Goal: Task Accomplishment & Management: Use online tool/utility

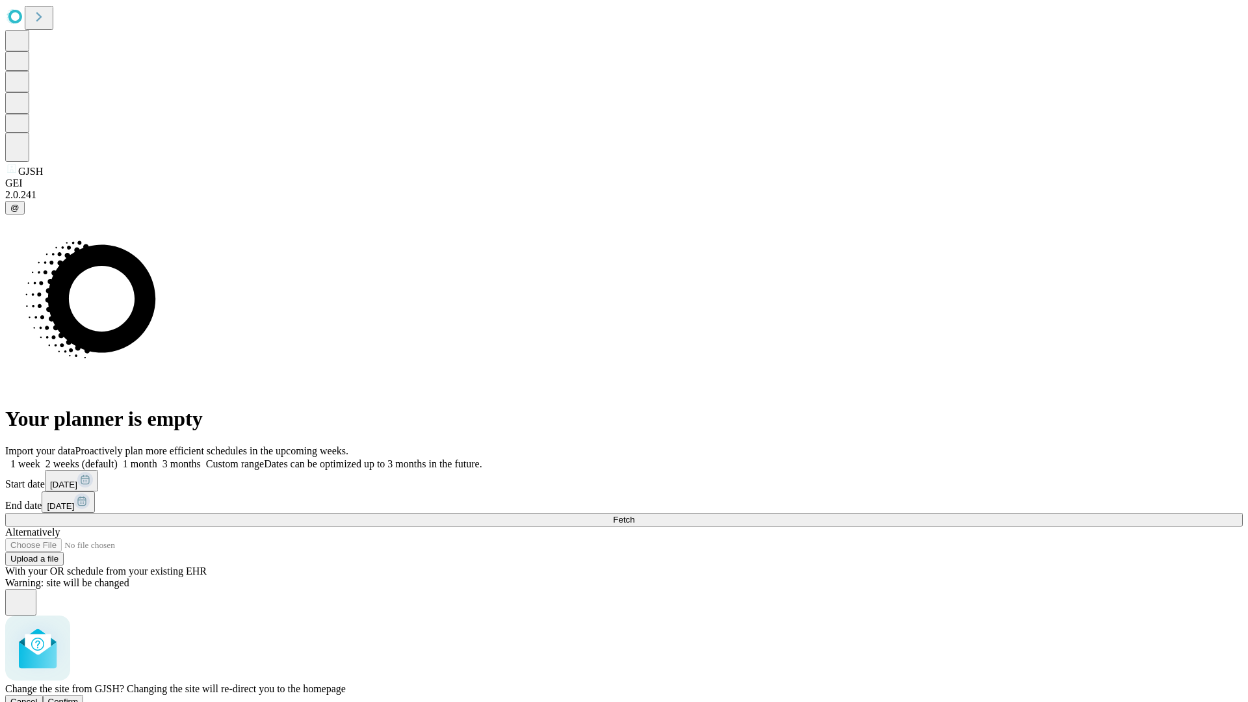
click at [79, 697] on span "Confirm" at bounding box center [63, 702] width 31 height 10
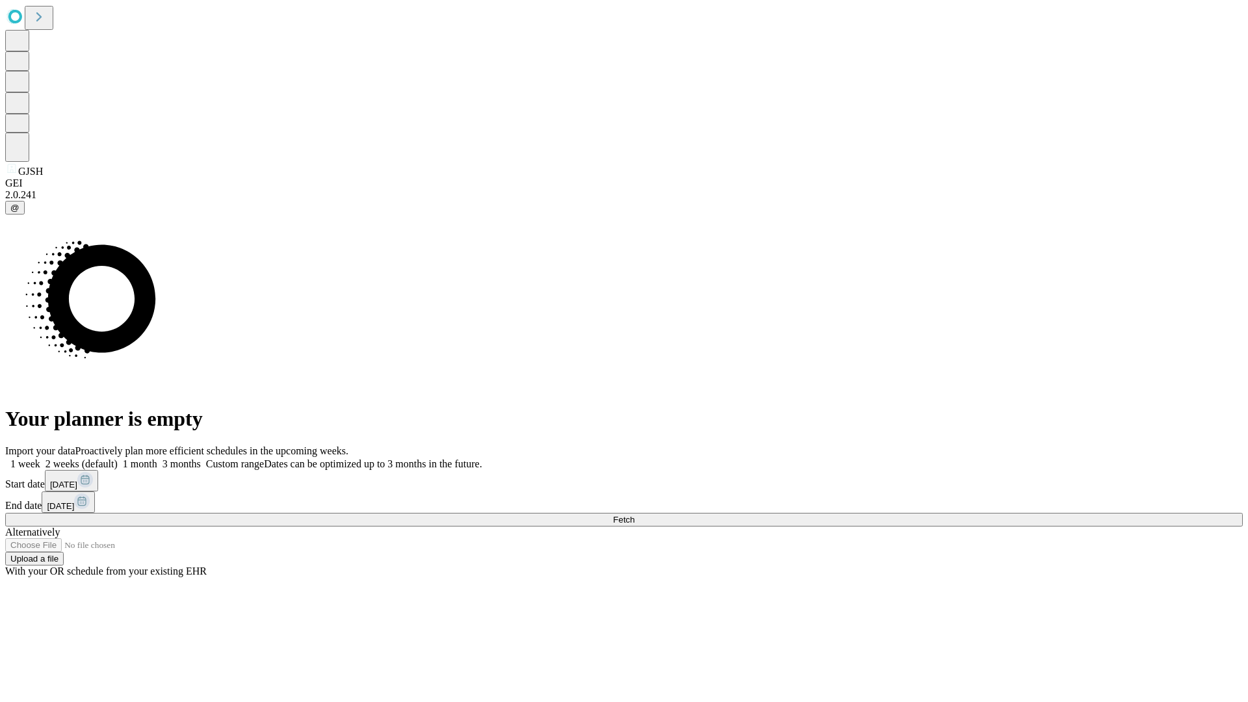
click at [118, 458] on label "2 weeks (default)" at bounding box center [78, 463] width 77 height 11
click at [634, 515] on span "Fetch" at bounding box center [623, 520] width 21 height 10
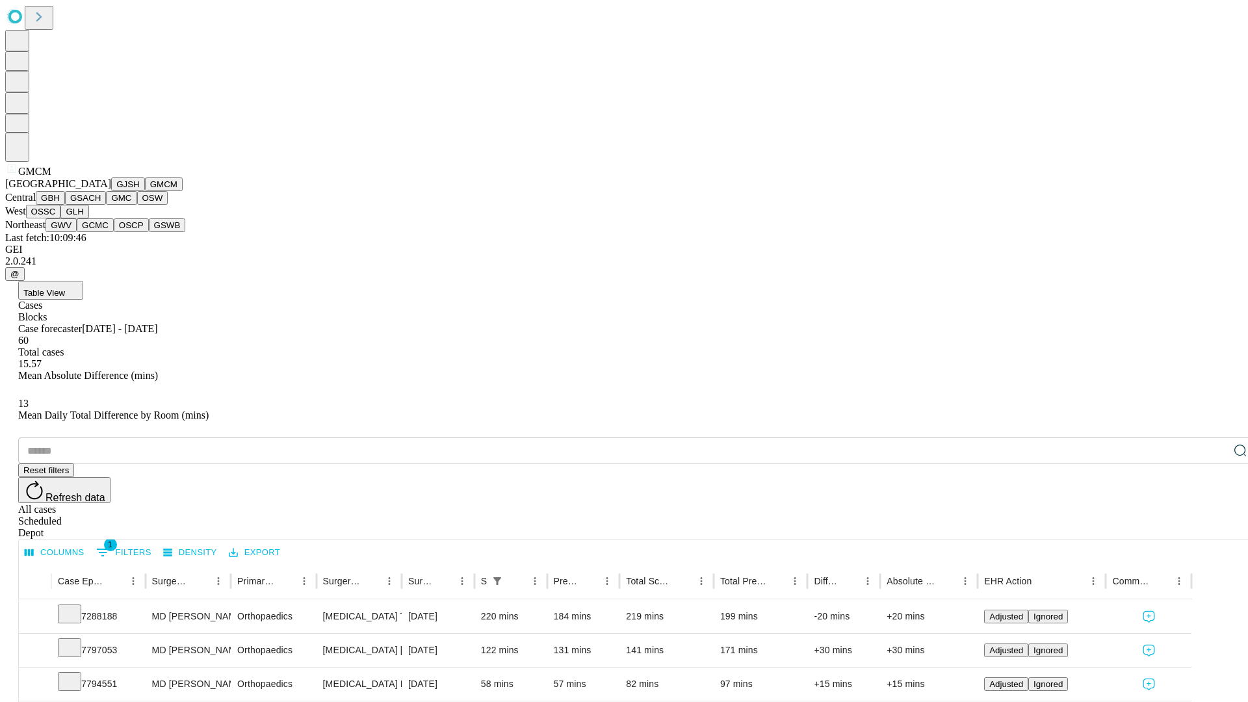
click at [65, 205] on button "GBH" at bounding box center [50, 198] width 29 height 14
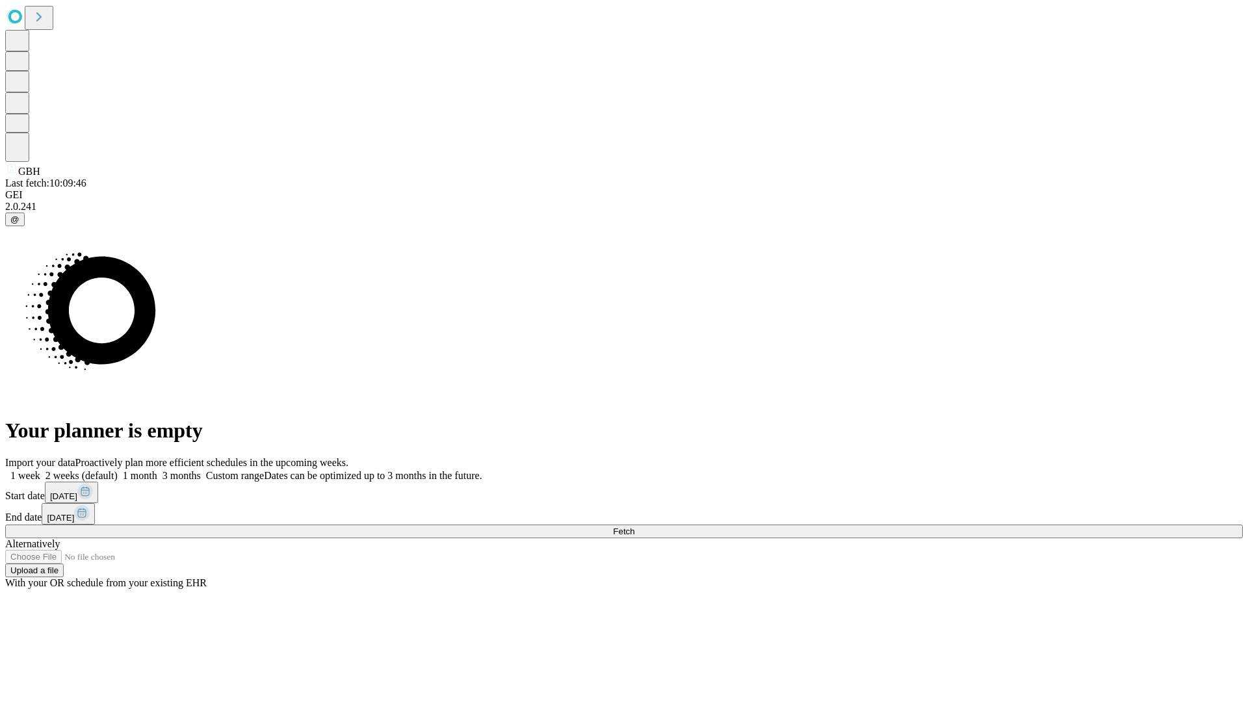
click at [118, 470] on label "2 weeks (default)" at bounding box center [78, 475] width 77 height 11
click at [634, 526] on span "Fetch" at bounding box center [623, 531] width 21 height 10
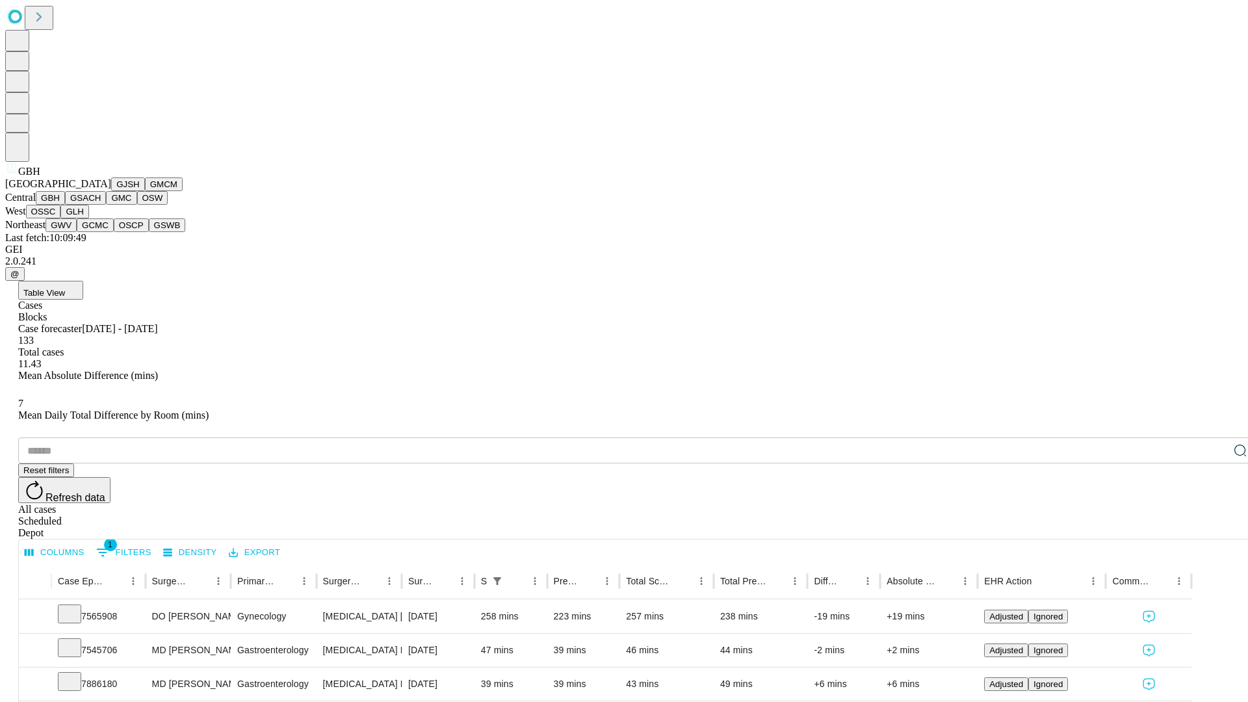
click at [101, 205] on button "GSACH" at bounding box center [85, 198] width 41 height 14
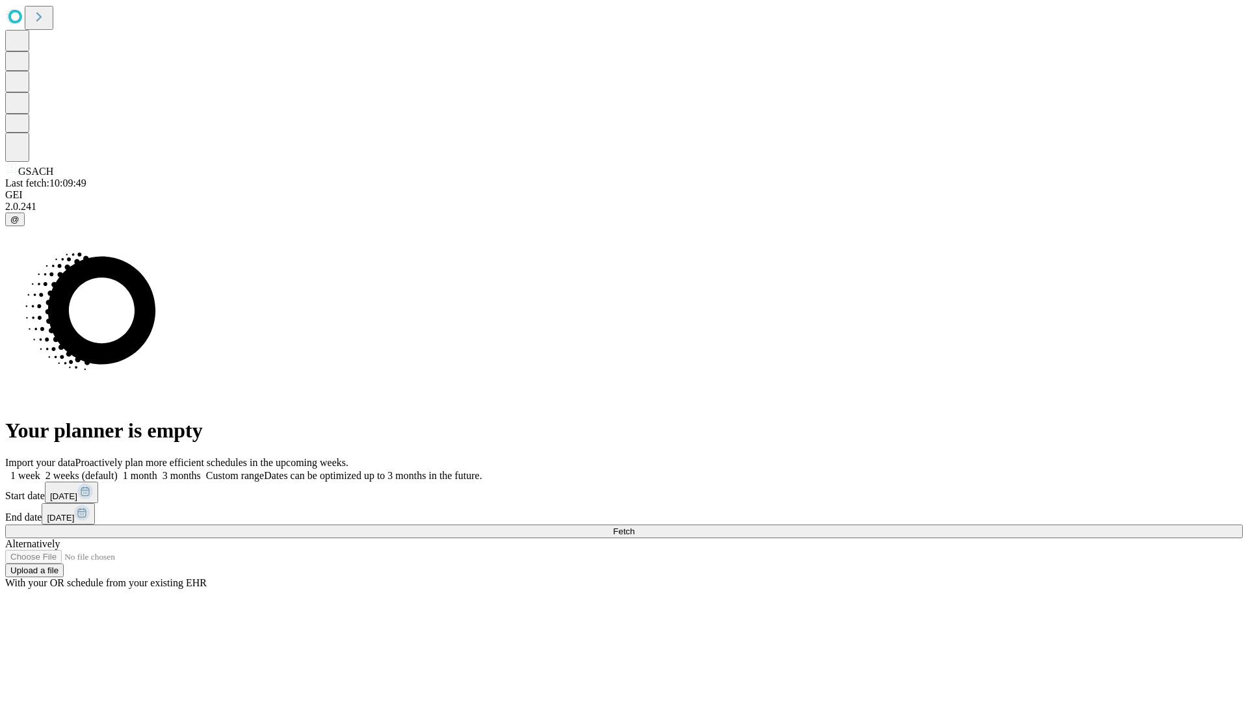
click at [118, 470] on label "2 weeks (default)" at bounding box center [78, 475] width 77 height 11
click at [634, 526] on span "Fetch" at bounding box center [623, 531] width 21 height 10
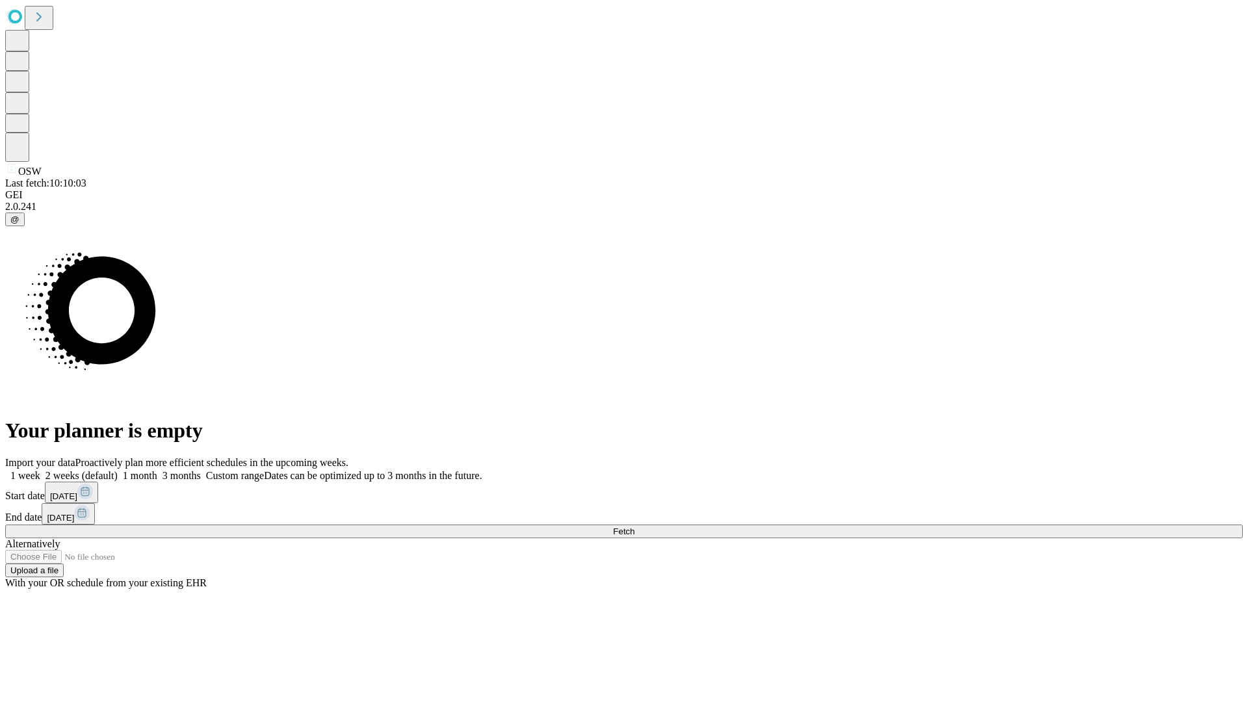
click at [634, 526] on span "Fetch" at bounding box center [623, 531] width 21 height 10
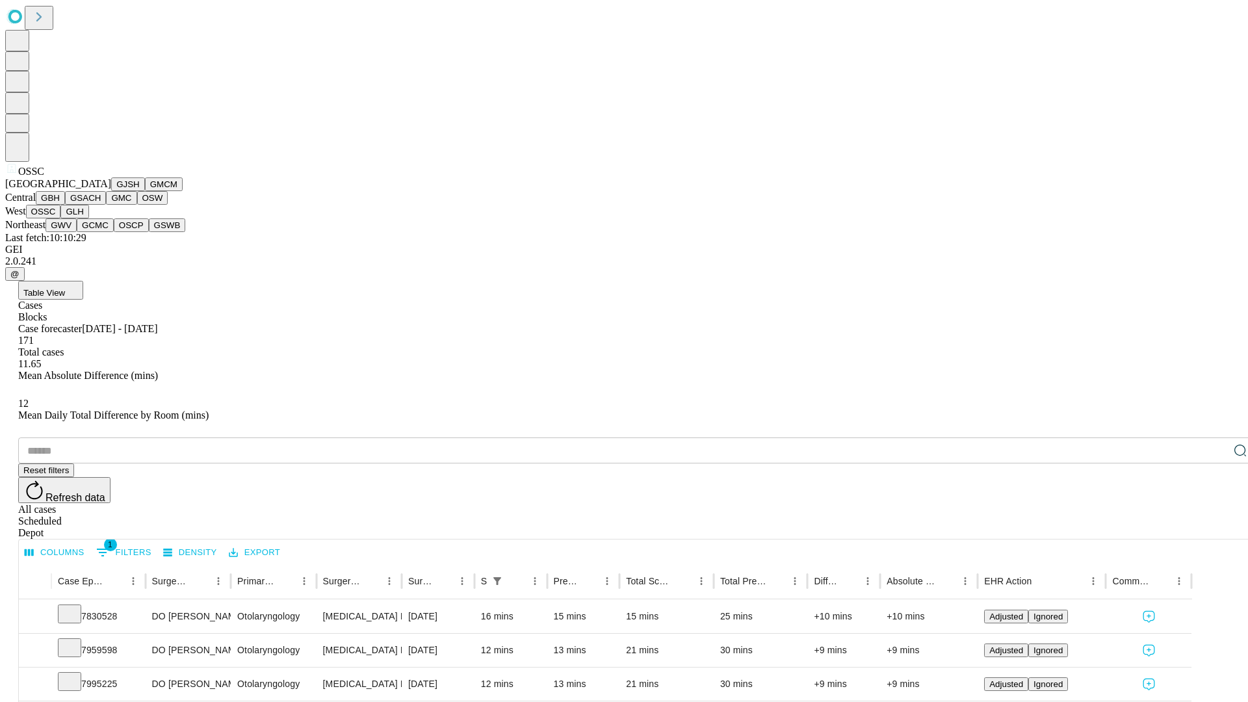
click at [88, 218] on button "GLH" at bounding box center [74, 212] width 28 height 14
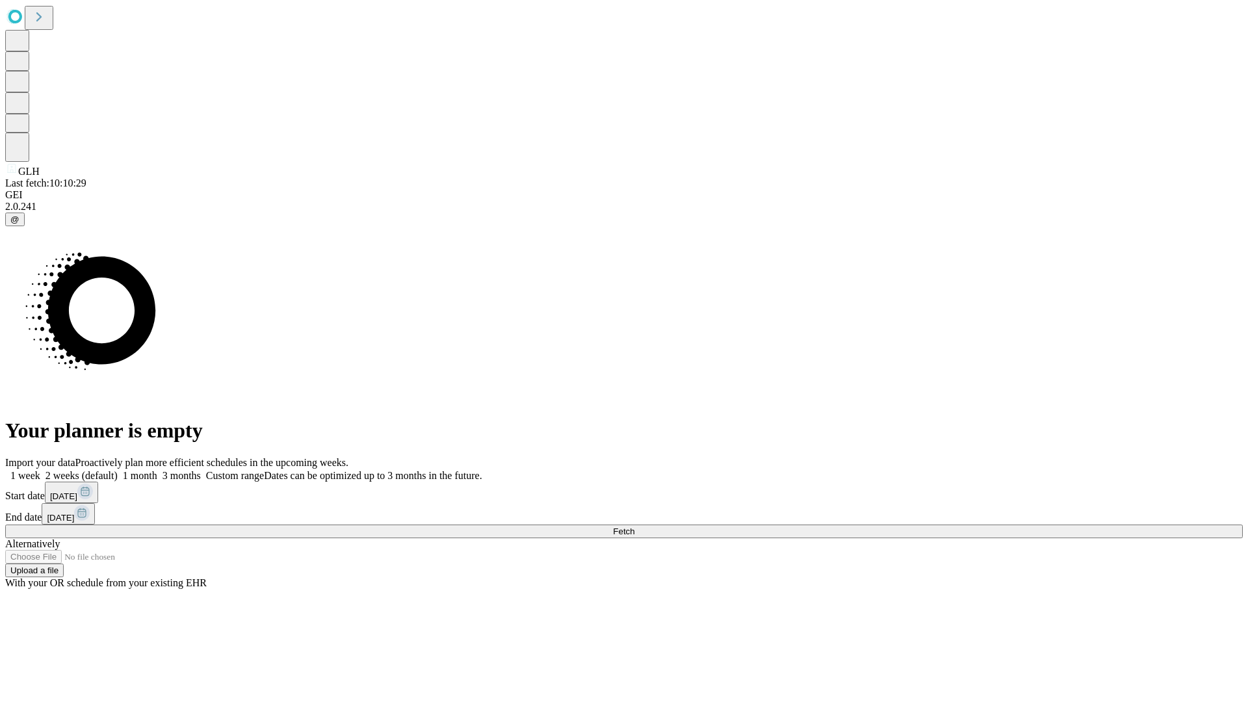
click at [634, 526] on span "Fetch" at bounding box center [623, 531] width 21 height 10
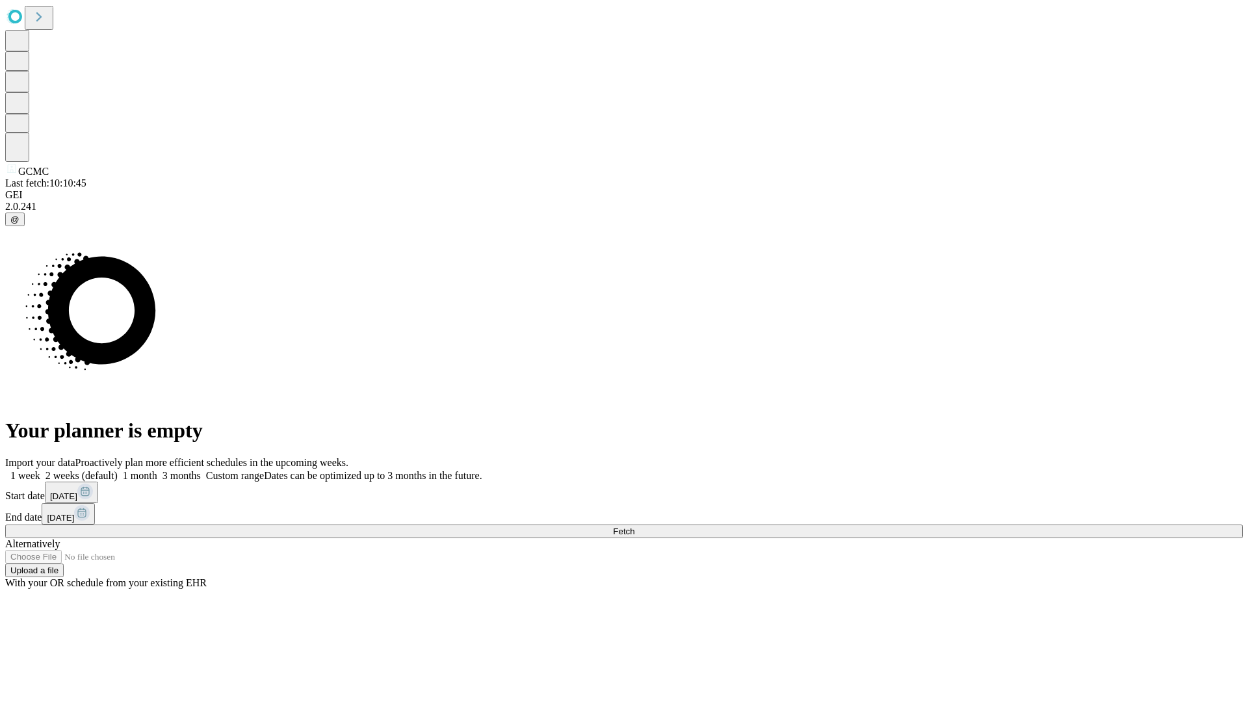
click at [118, 470] on label "2 weeks (default)" at bounding box center [78, 475] width 77 height 11
click at [634, 526] on span "Fetch" at bounding box center [623, 531] width 21 height 10
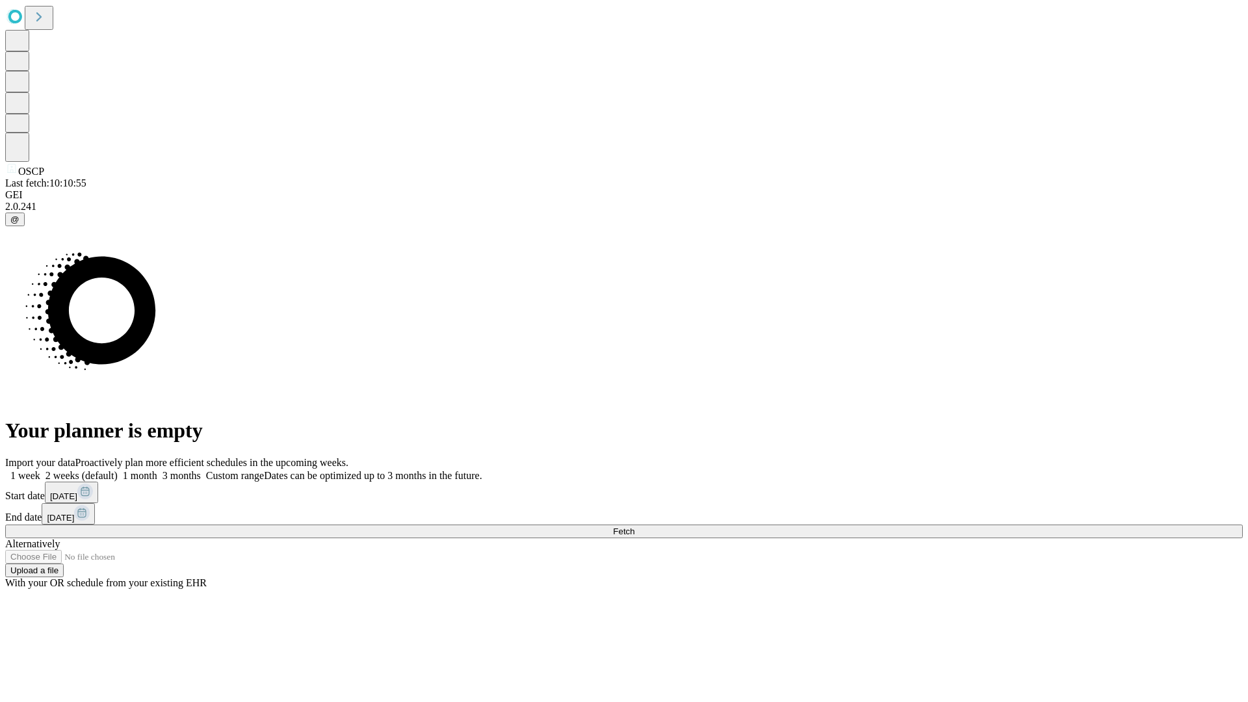
click at [118, 470] on label "2 weeks (default)" at bounding box center [78, 475] width 77 height 11
click at [634, 526] on span "Fetch" at bounding box center [623, 531] width 21 height 10
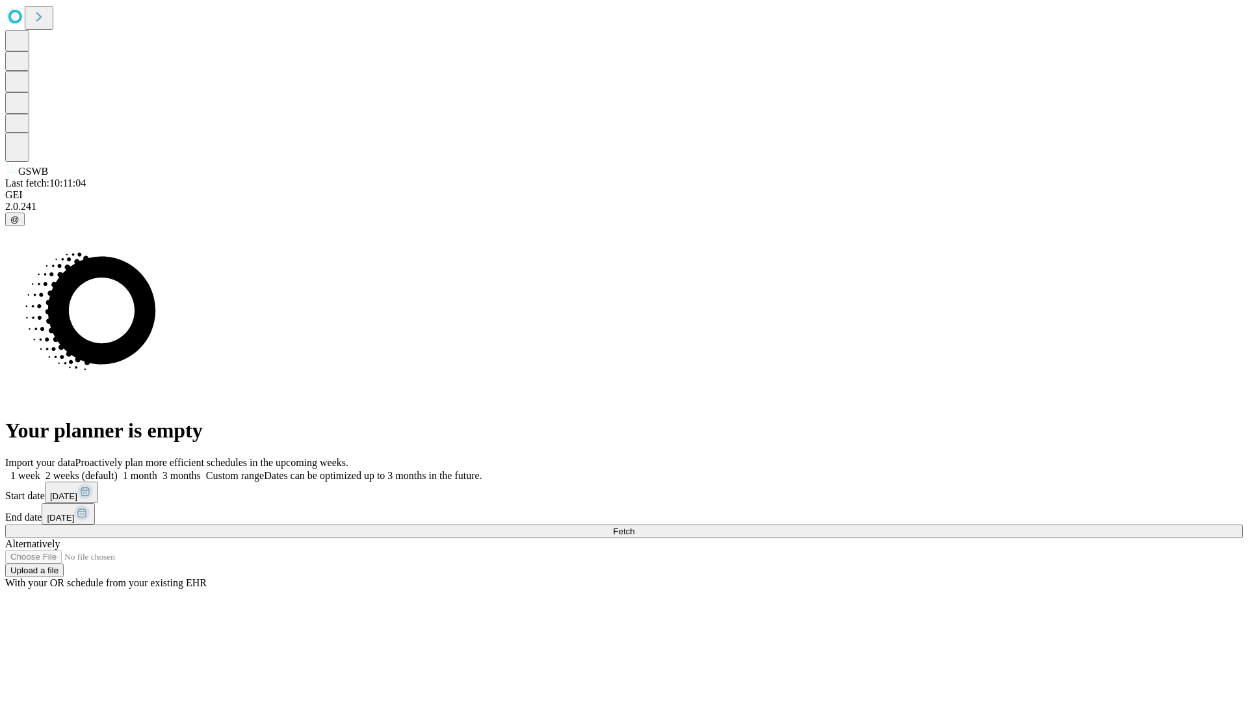
click at [118, 470] on label "2 weeks (default)" at bounding box center [78, 475] width 77 height 11
click at [634, 526] on span "Fetch" at bounding box center [623, 531] width 21 height 10
